Goal: Check status

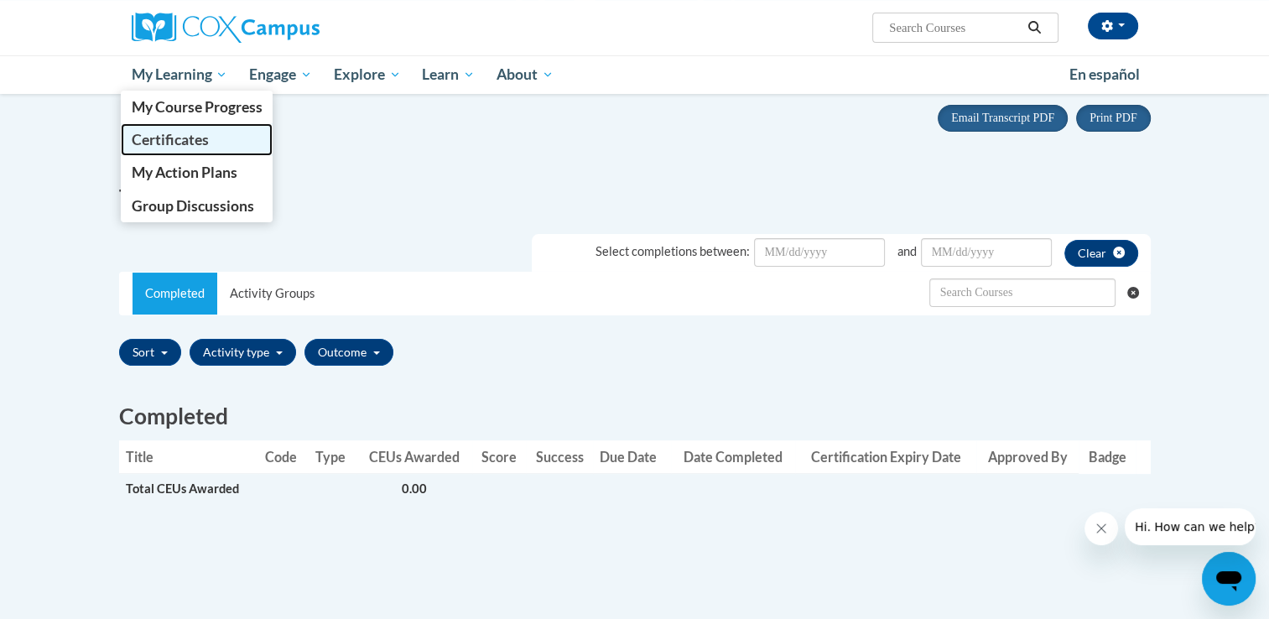
click at [201, 143] on span "Certificates" at bounding box center [169, 140] width 77 height 18
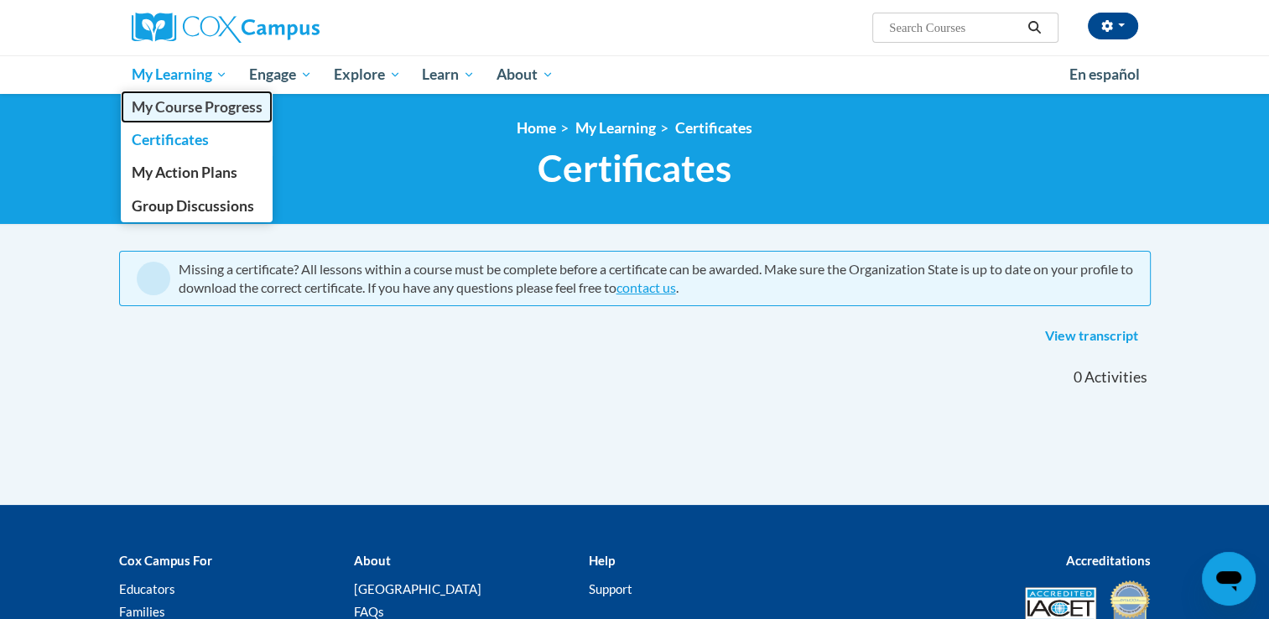
click at [215, 102] on span "My Course Progress" at bounding box center [196, 107] width 131 height 18
